Goal: Transaction & Acquisition: Purchase product/service

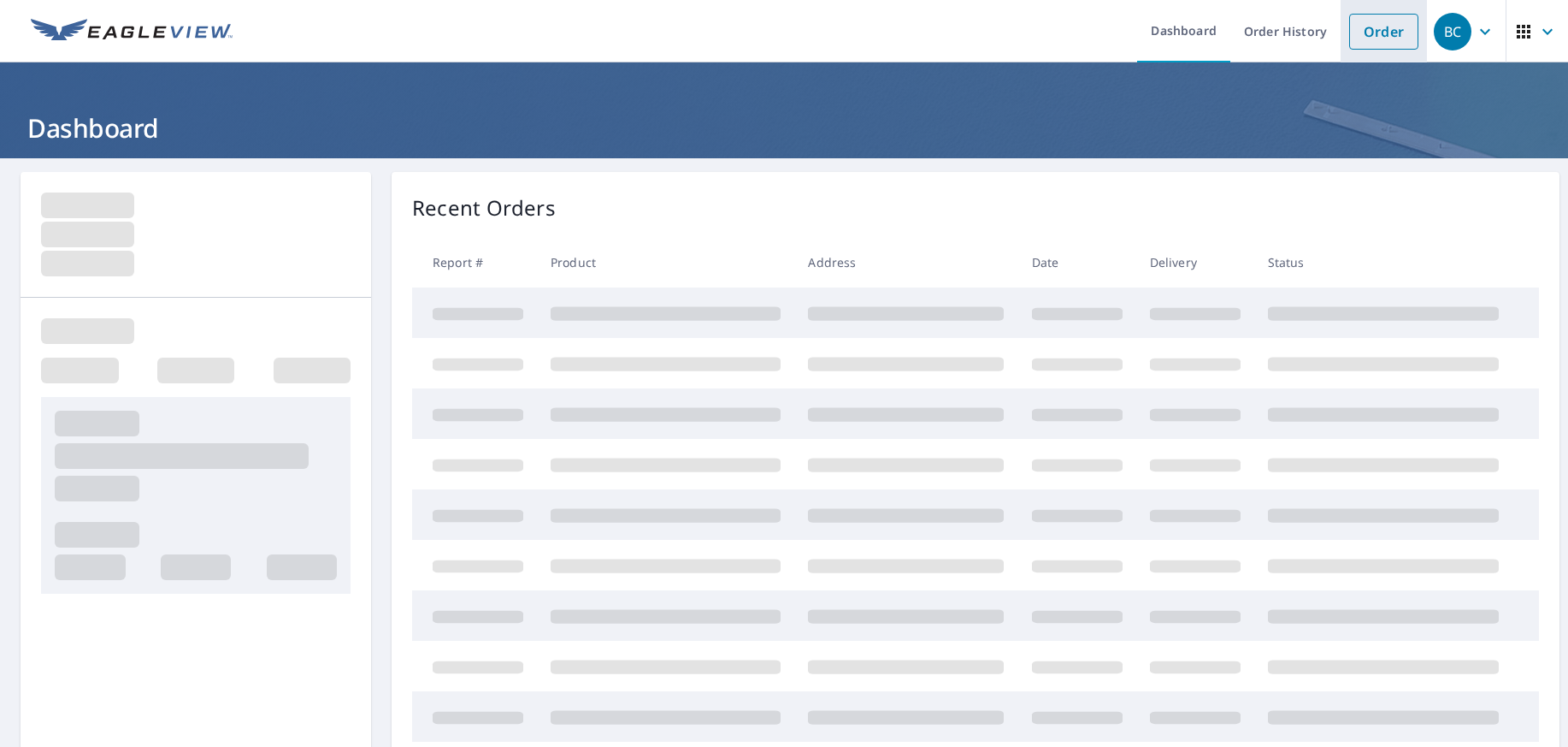
click at [1380, 29] on link "Order" at bounding box center [1383, 31] width 69 height 36
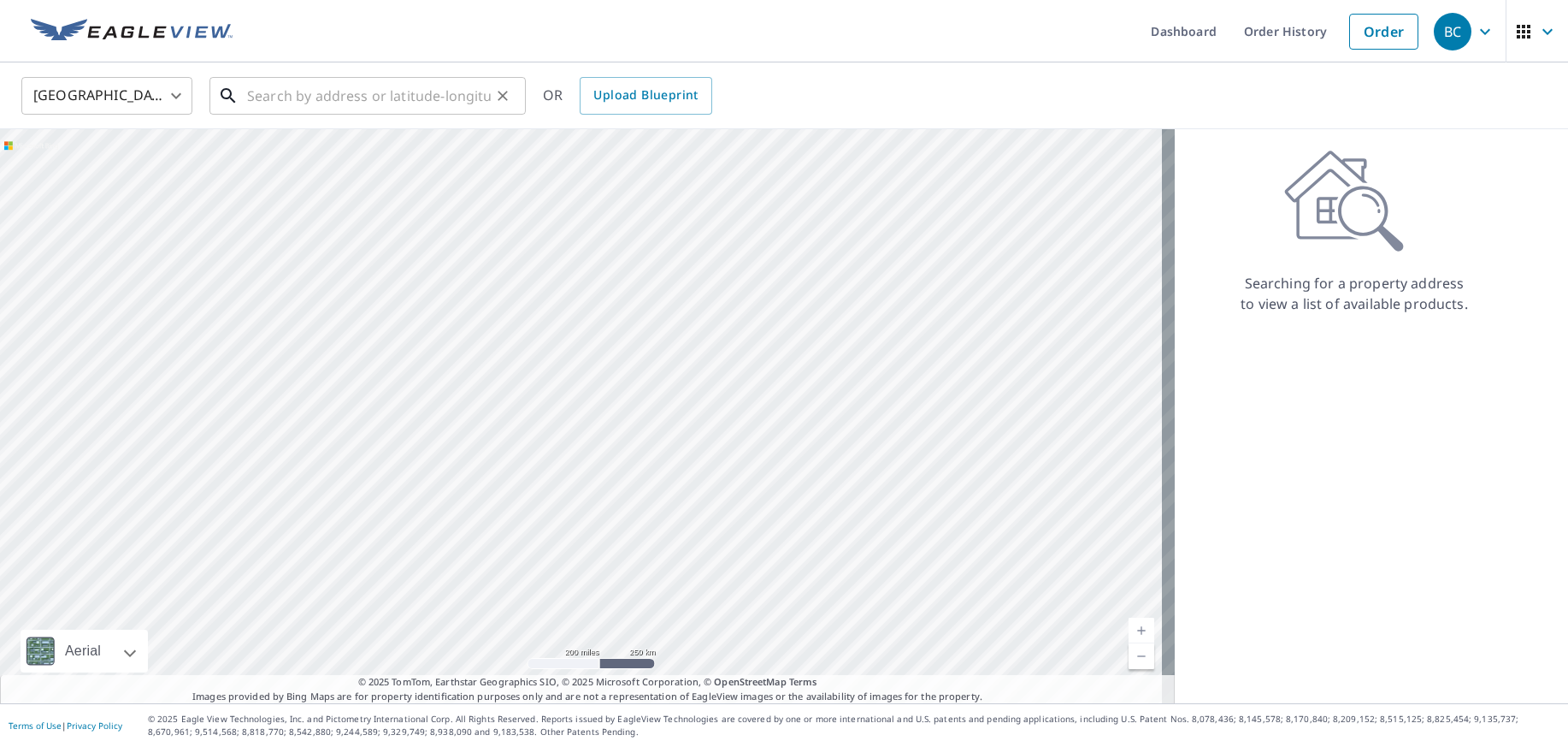
click at [393, 89] on input "text" at bounding box center [369, 95] width 244 height 48
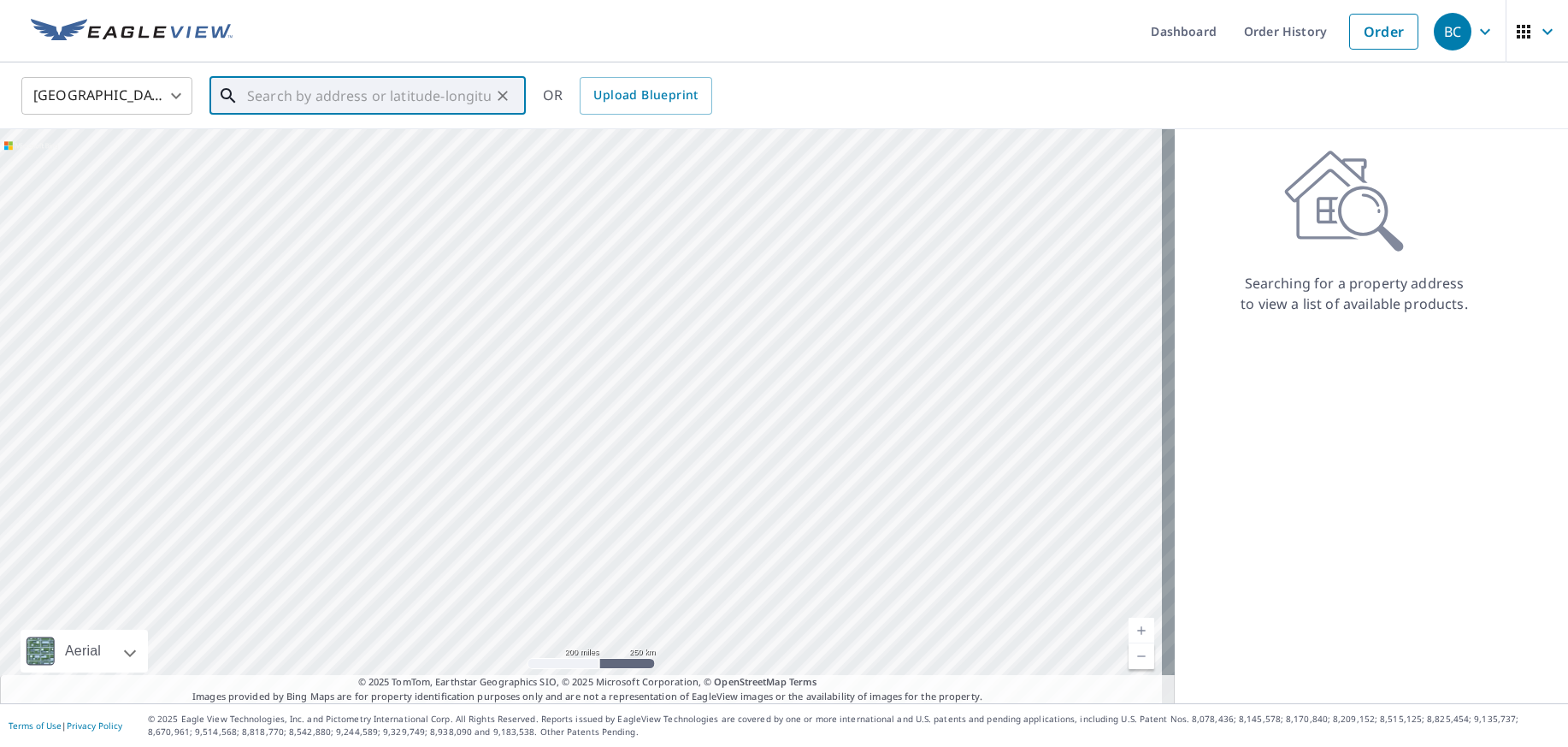
paste input "[STREET_ADDRESS][US_STATE]"
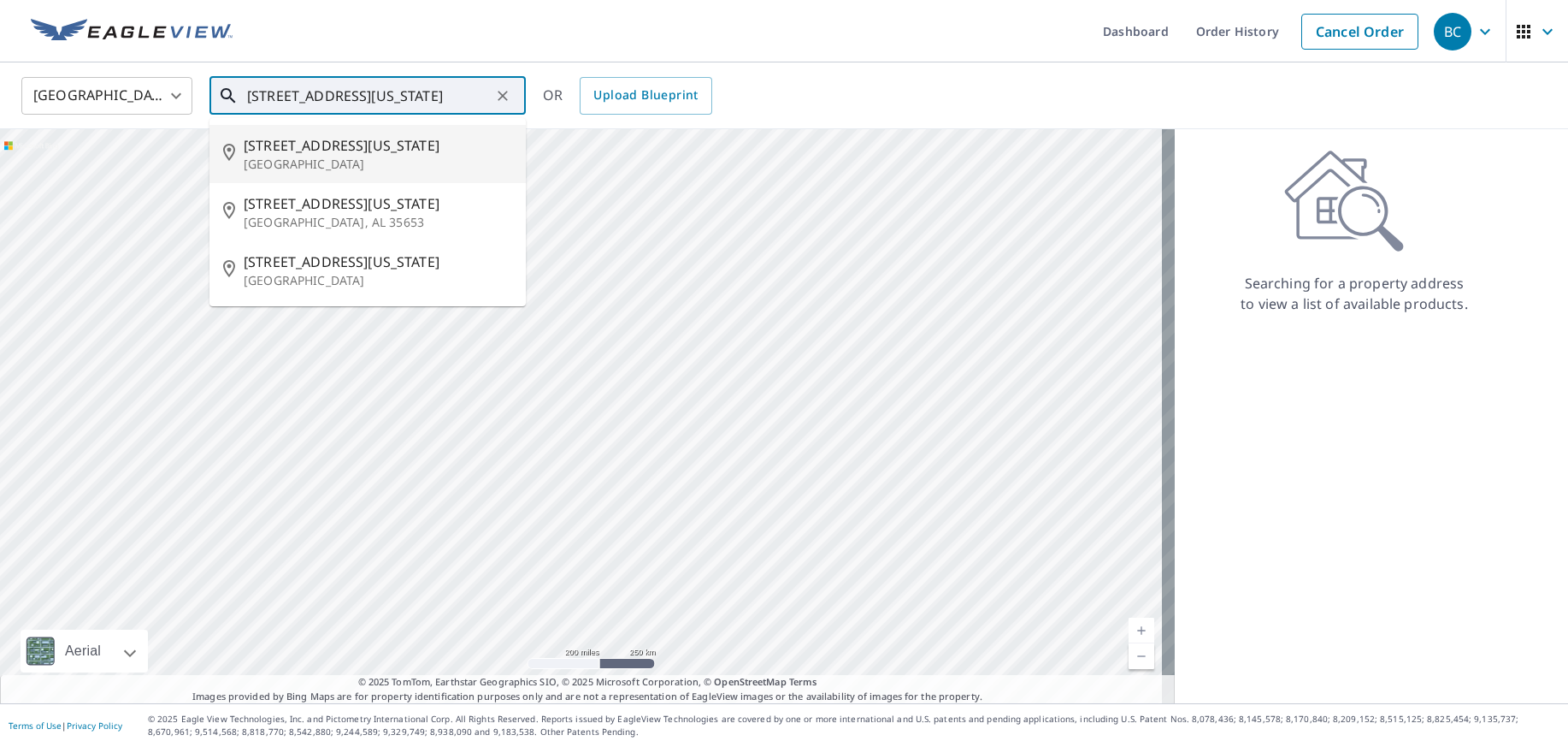
click at [298, 167] on p "[GEOGRAPHIC_DATA]" at bounding box center [378, 164] width 269 height 17
type input "[STREET_ADDRESS][US_STATE]"
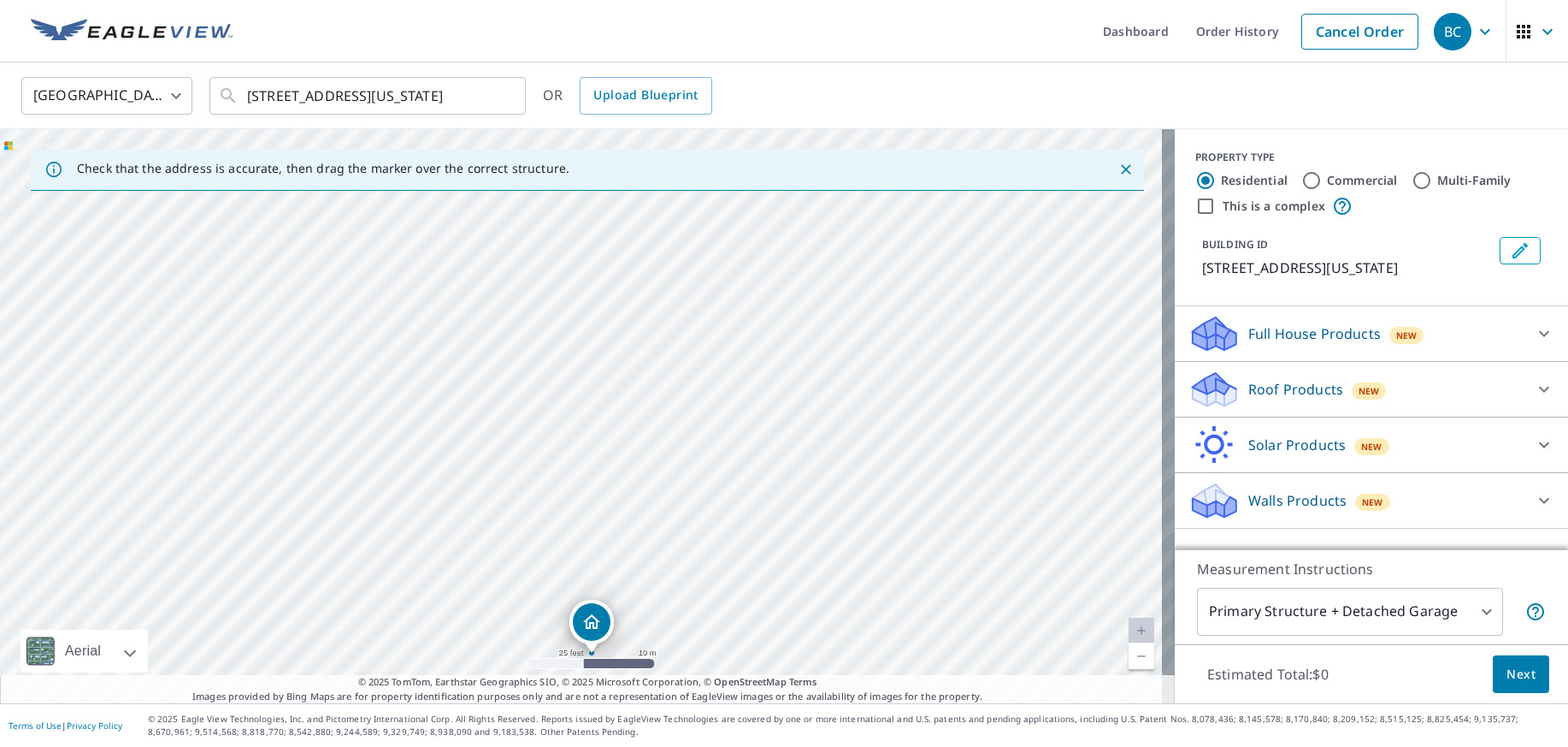
drag, startPoint x: 664, startPoint y: 373, endPoint x: 675, endPoint y: 613, distance: 240.3
click at [675, 613] on div "[STREET_ADDRESS][US_STATE]" at bounding box center [587, 416] width 1174 height 573
drag, startPoint x: 786, startPoint y: 521, endPoint x: 686, endPoint y: 385, distance: 168.8
click at [686, 385] on div "[STREET_ADDRESS][US_STATE]" at bounding box center [587, 416] width 1174 height 573
drag, startPoint x: 155, startPoint y: 455, endPoint x: 482, endPoint y: 477, distance: 327.7
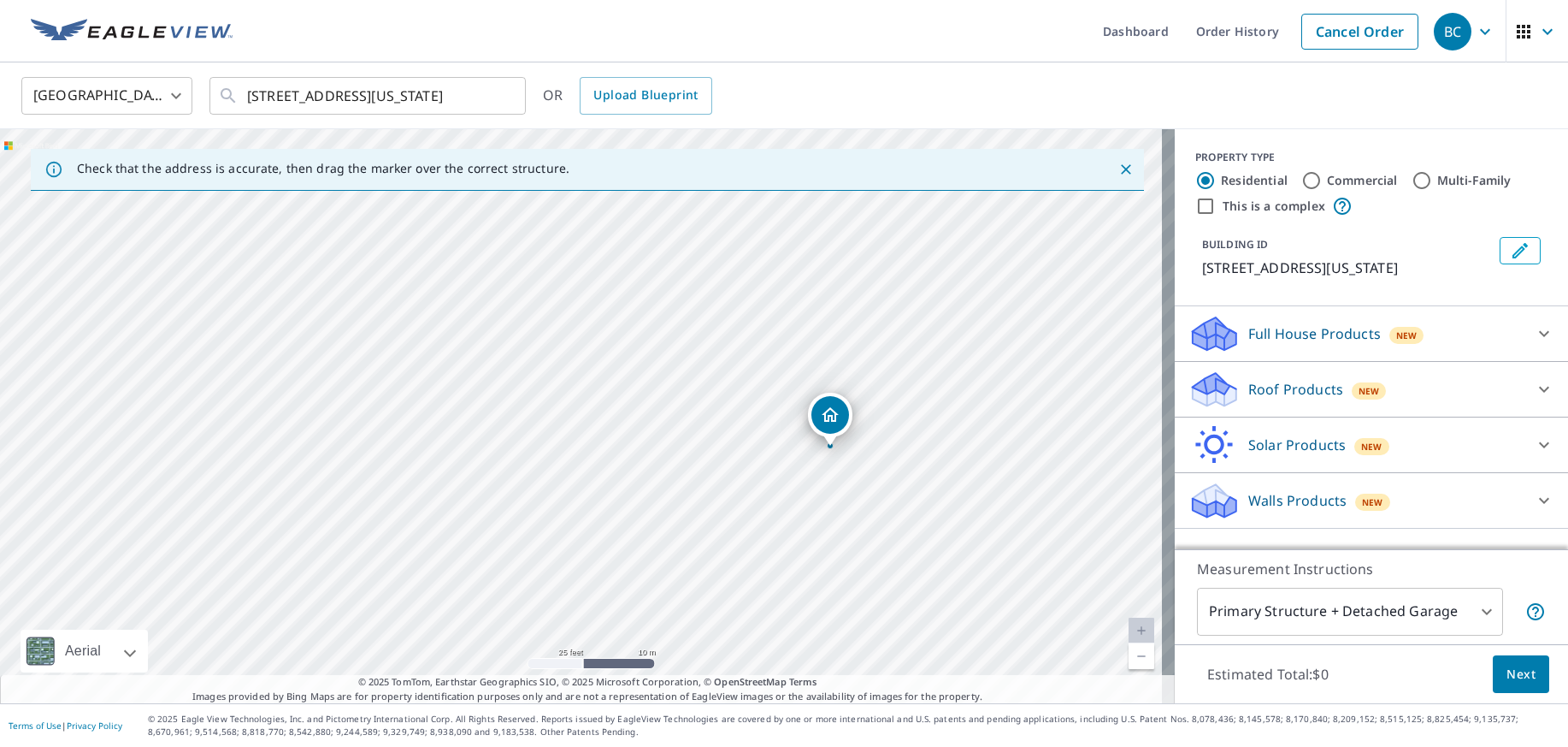
click at [482, 477] on div "[STREET_ADDRESS][US_STATE]" at bounding box center [587, 416] width 1174 height 573
drag, startPoint x: 827, startPoint y: 414, endPoint x: 468, endPoint y: 356, distance: 363.7
drag, startPoint x: 469, startPoint y: 454, endPoint x: 530, endPoint y: 444, distance: 61.8
click at [519, 451] on div "[STREET_ADDRESS][US_STATE]" at bounding box center [587, 416] width 1174 height 573
click at [1533, 399] on icon at bounding box center [1544, 390] width 21 height 21
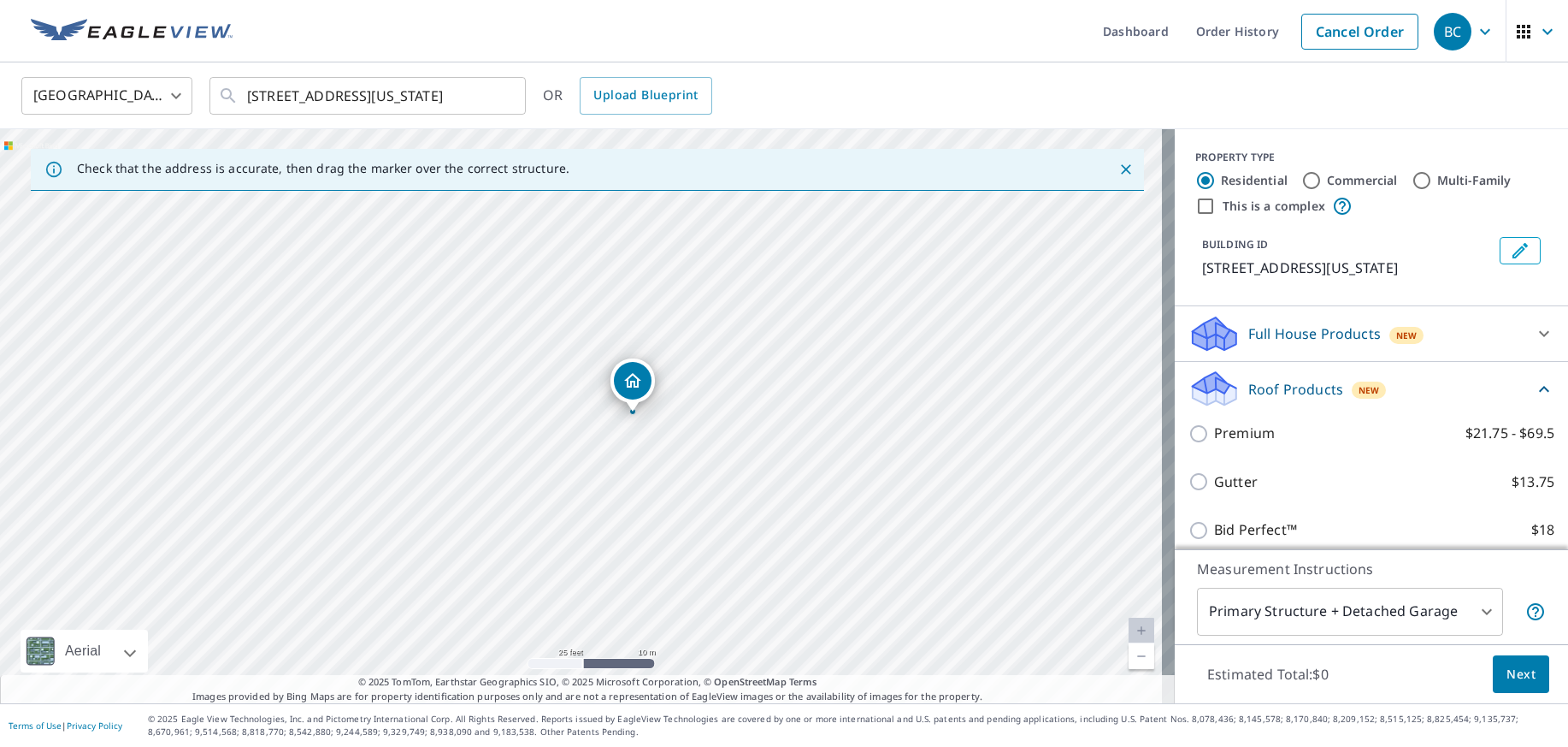
scroll to position [145, 0]
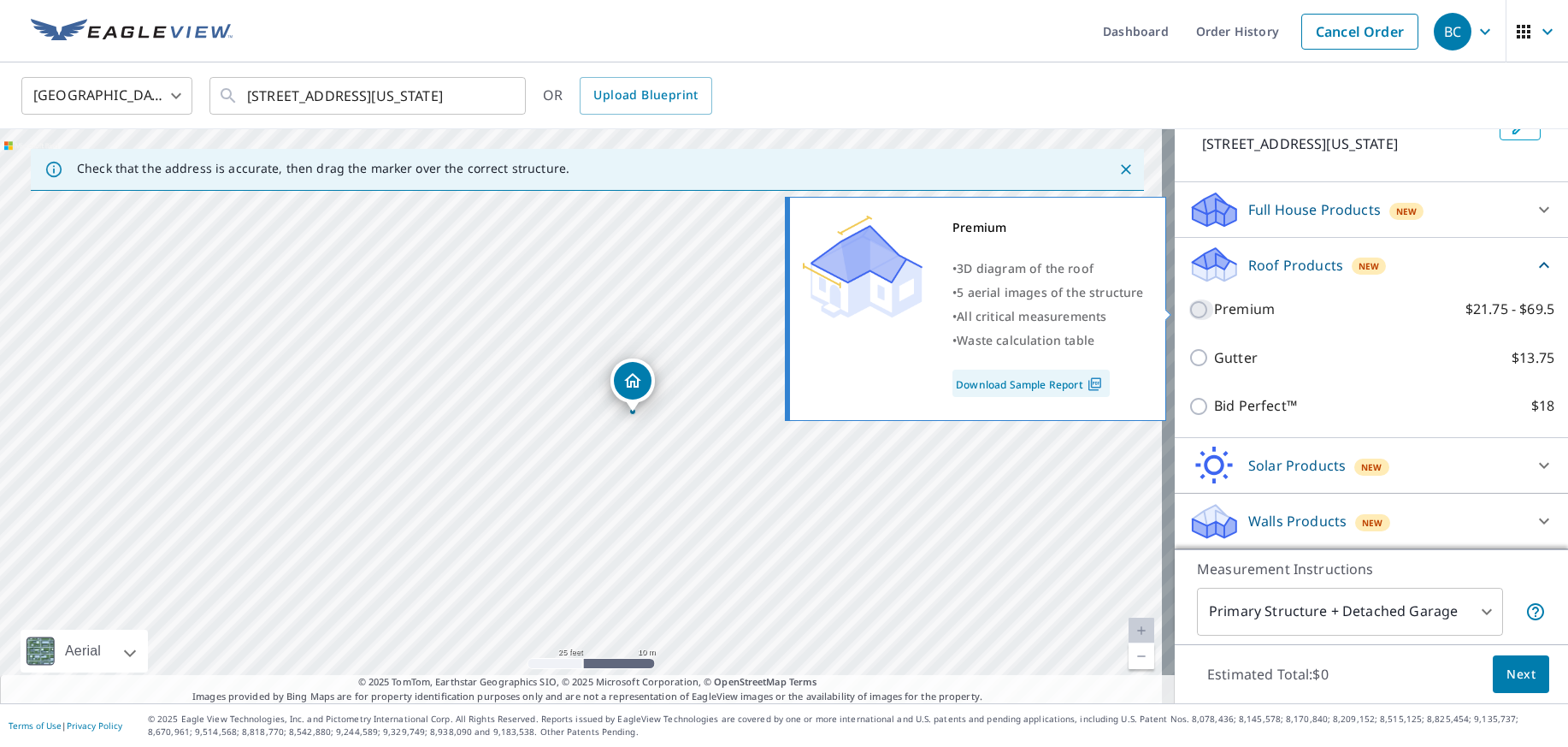
click at [1188, 305] on input "Premium $21.75 - $69.5" at bounding box center [1201, 310] width 26 height 21
checkbox input "true"
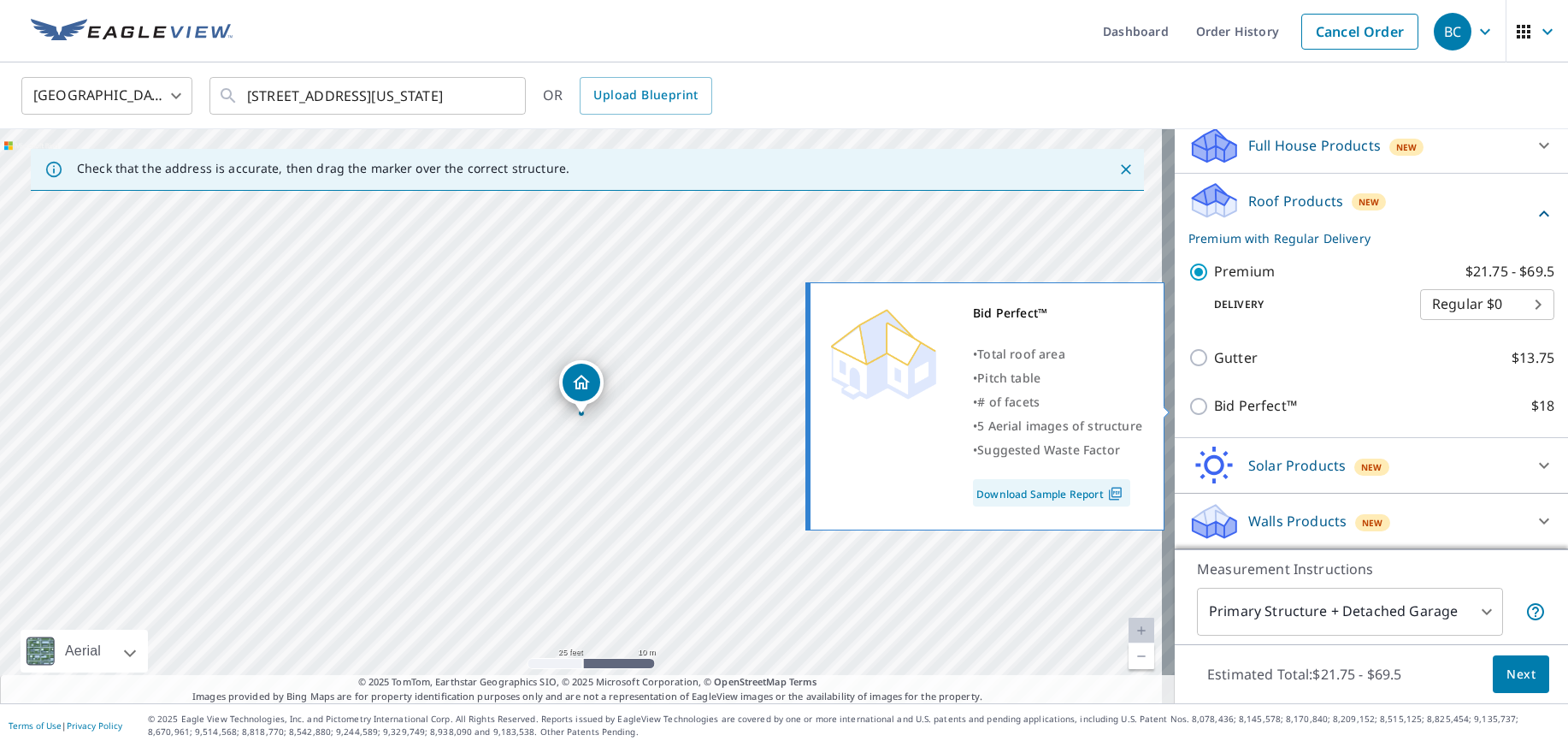
scroll to position [209, 0]
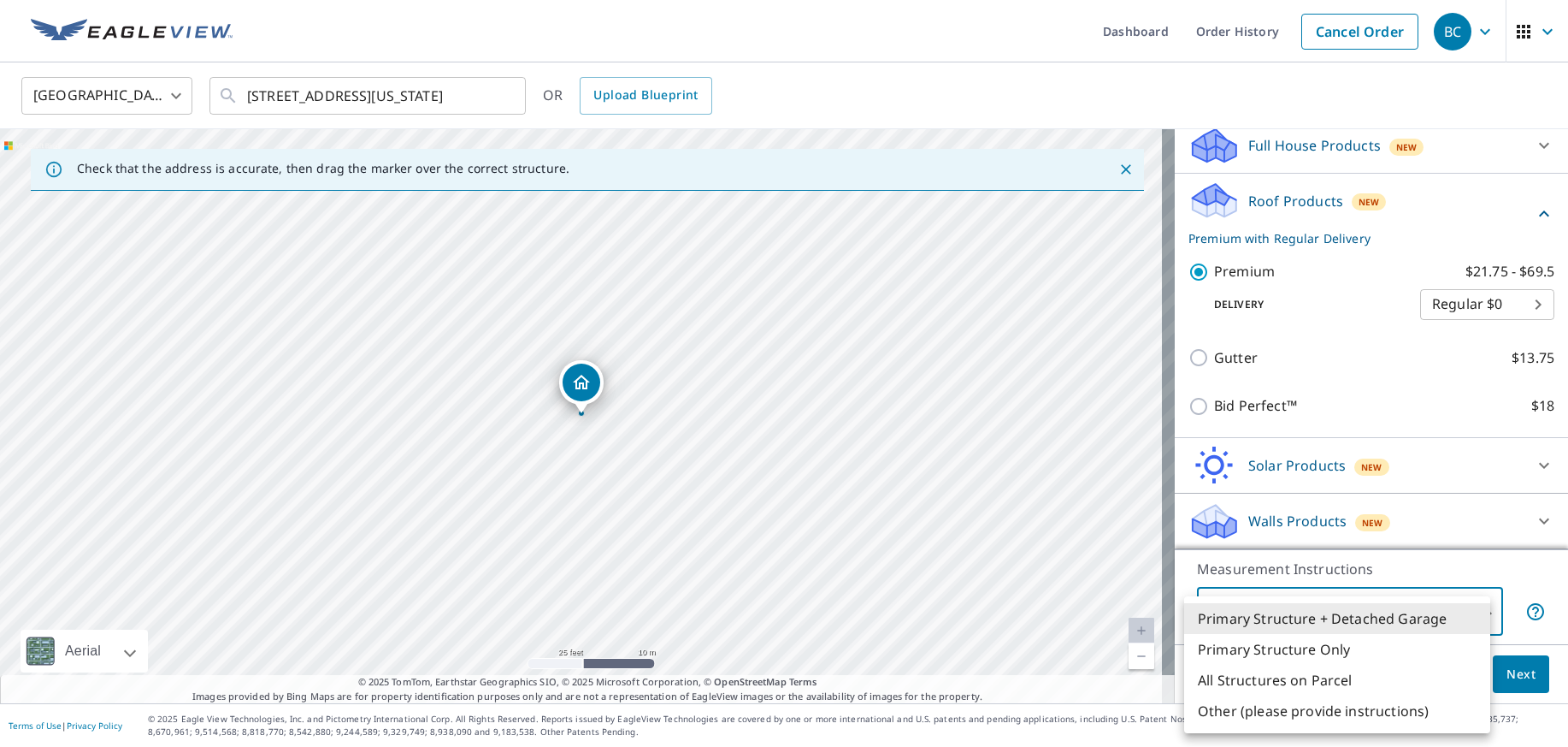
click at [1428, 622] on body "BC BC Dashboard Order History Cancel Order [DEMOGRAPHIC_DATA][GEOGRAPHIC_DATA] …" at bounding box center [784, 373] width 1568 height 747
click at [1423, 639] on li "Primary Structure Only" at bounding box center [1336, 648] width 306 height 30
type input "2"
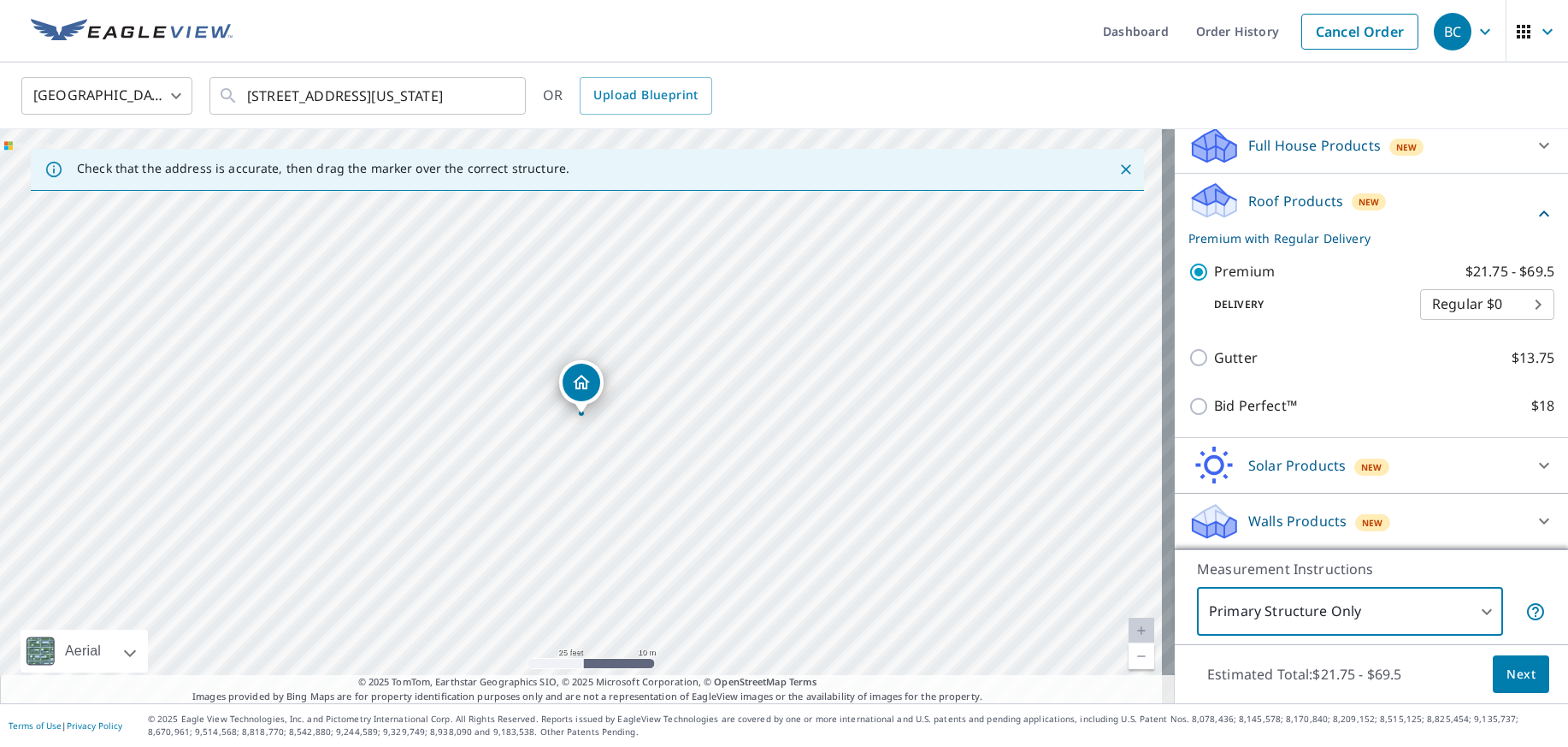
click at [1506, 669] on span "Next" at bounding box center [1521, 674] width 29 height 22
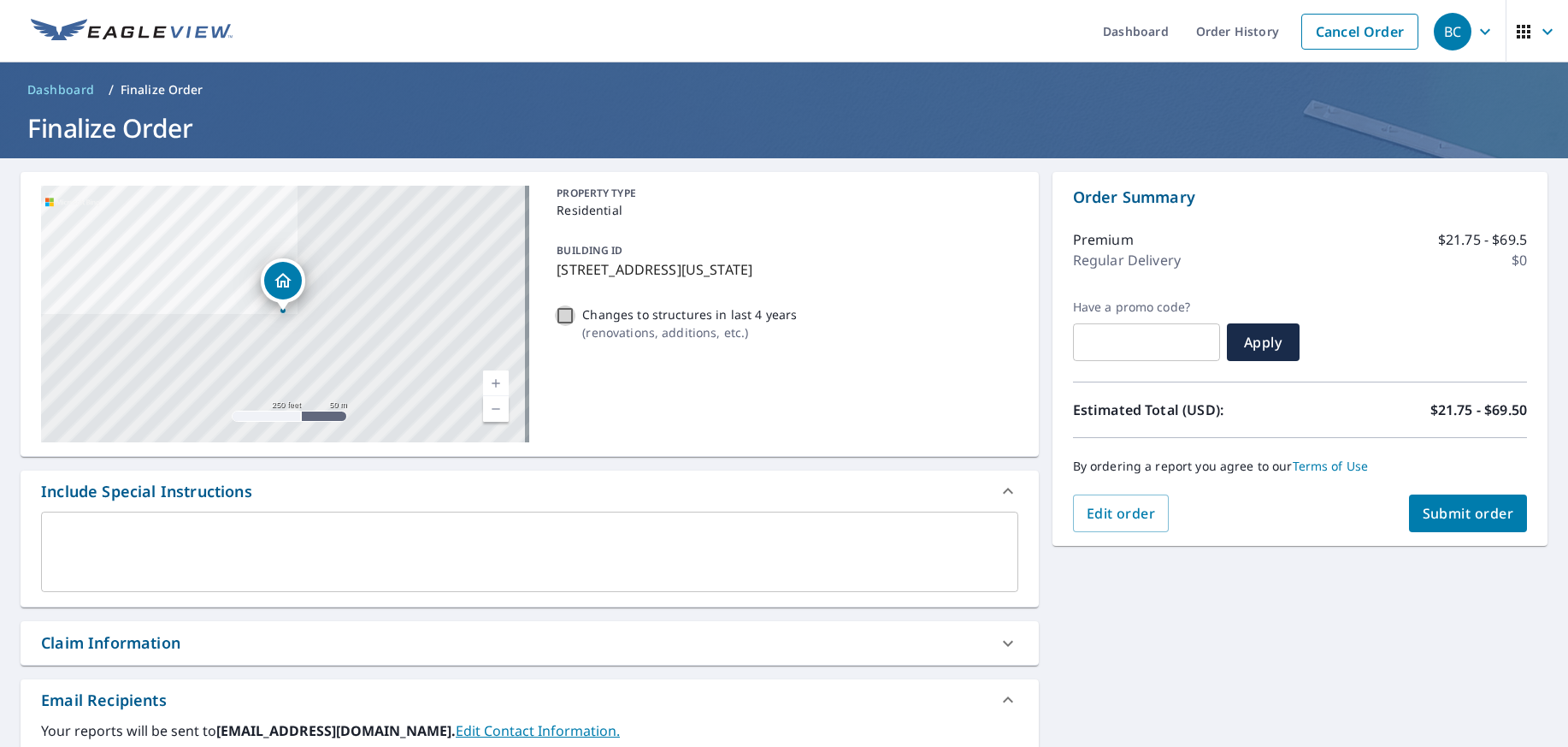
click at [563, 319] on input "Changes to structures in last 4 years ( renovations, additions, etc. )" at bounding box center [565, 316] width 21 height 21
checkbox input "true"
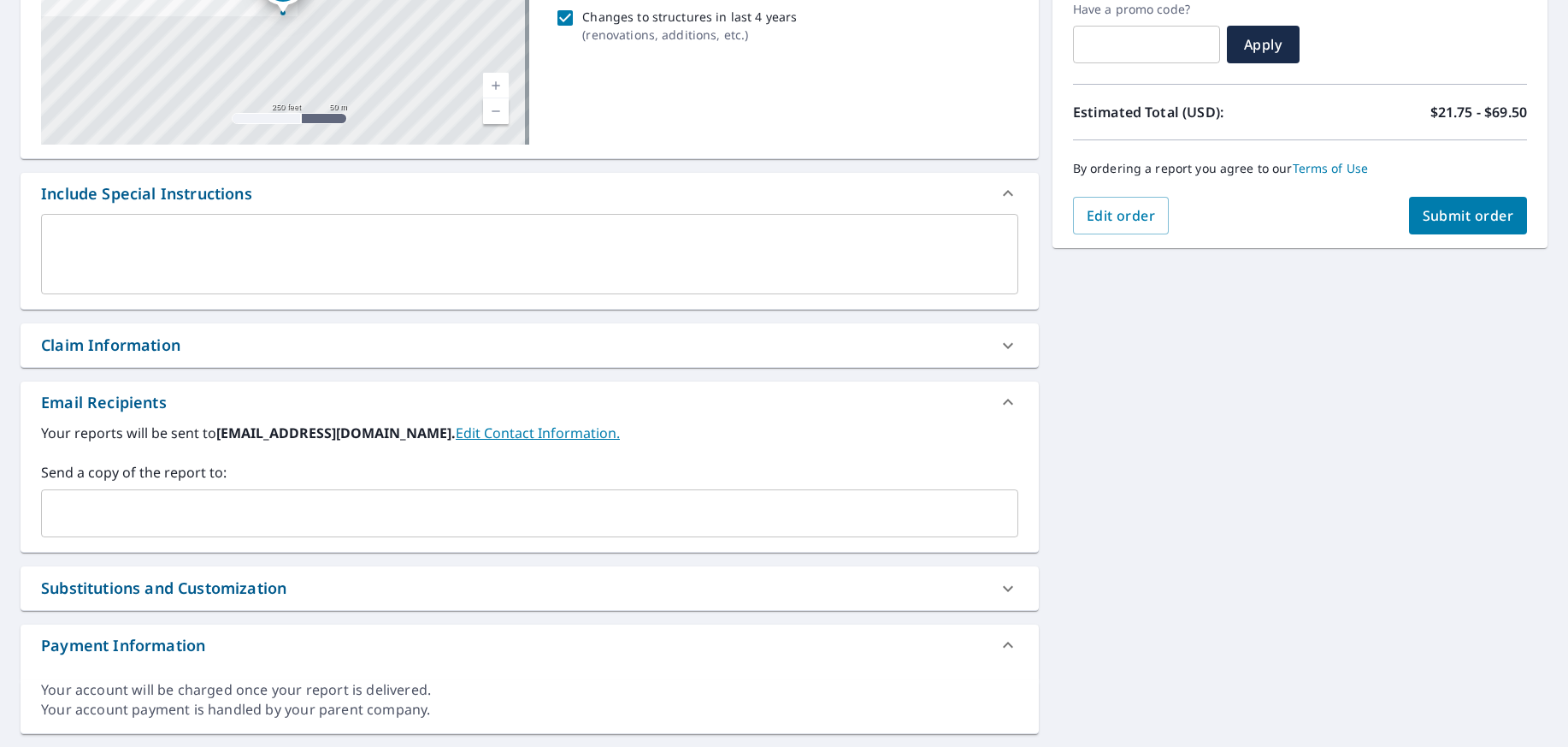
click at [301, 515] on input "text" at bounding box center [516, 513] width 936 height 32
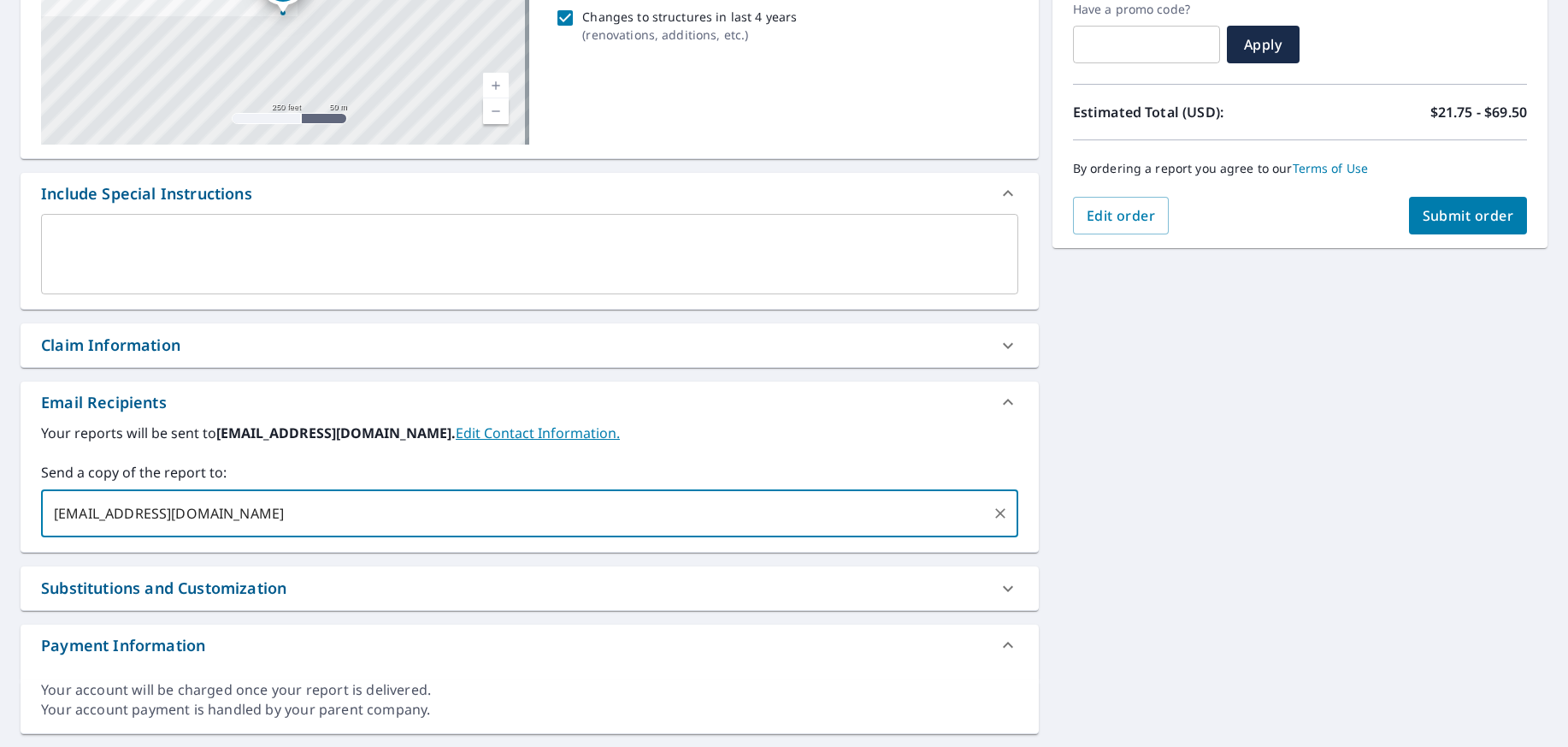
type input "[EMAIL_ADDRESS][DOMAIN_NAME]"
type input "[PERSON_NAME][EMAIL_ADDRESS][DOMAIN_NAME]"
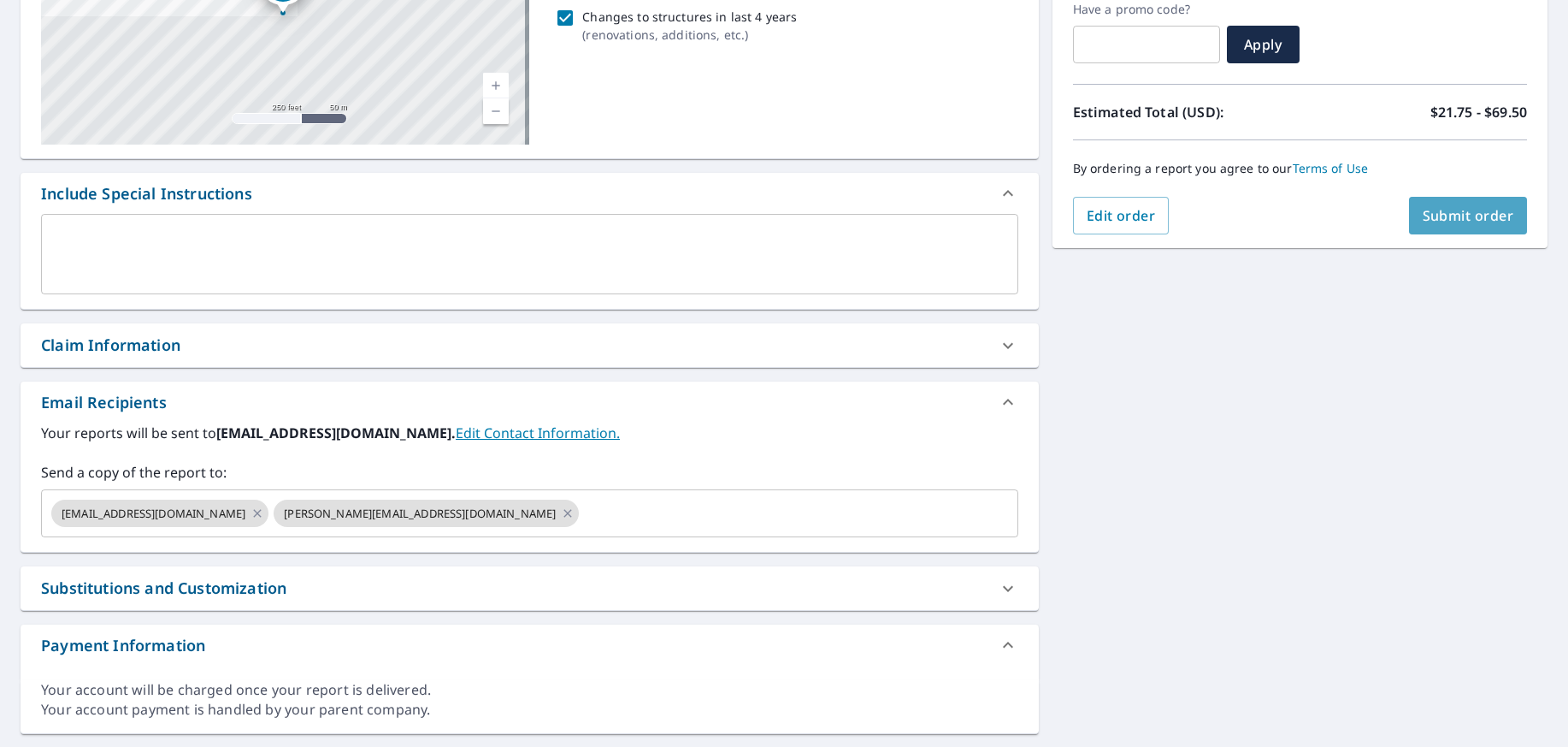
click at [1449, 207] on span "Submit order" at bounding box center [1467, 216] width 91 height 19
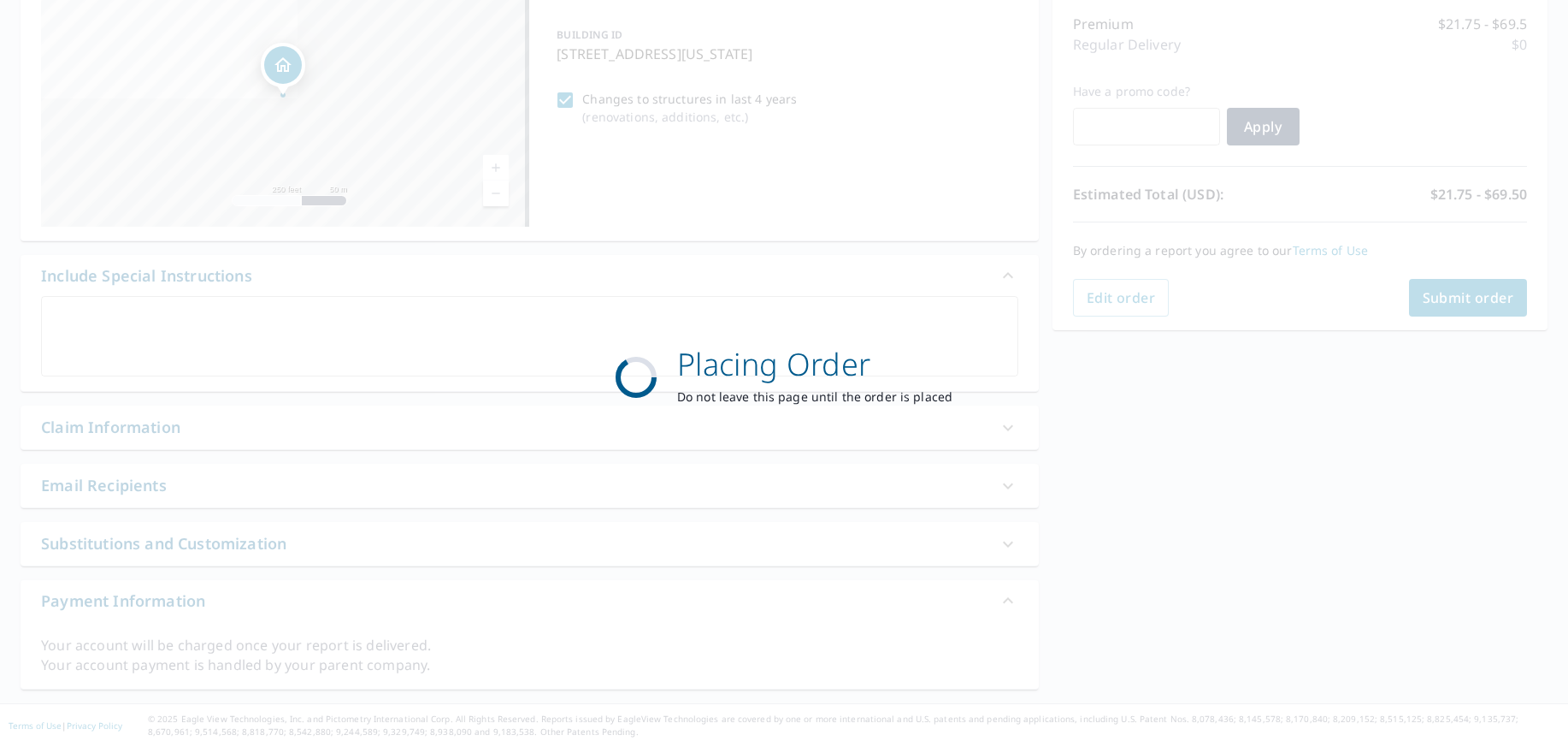
scroll to position [215, 0]
